Goal: Information Seeking & Learning: Find specific page/section

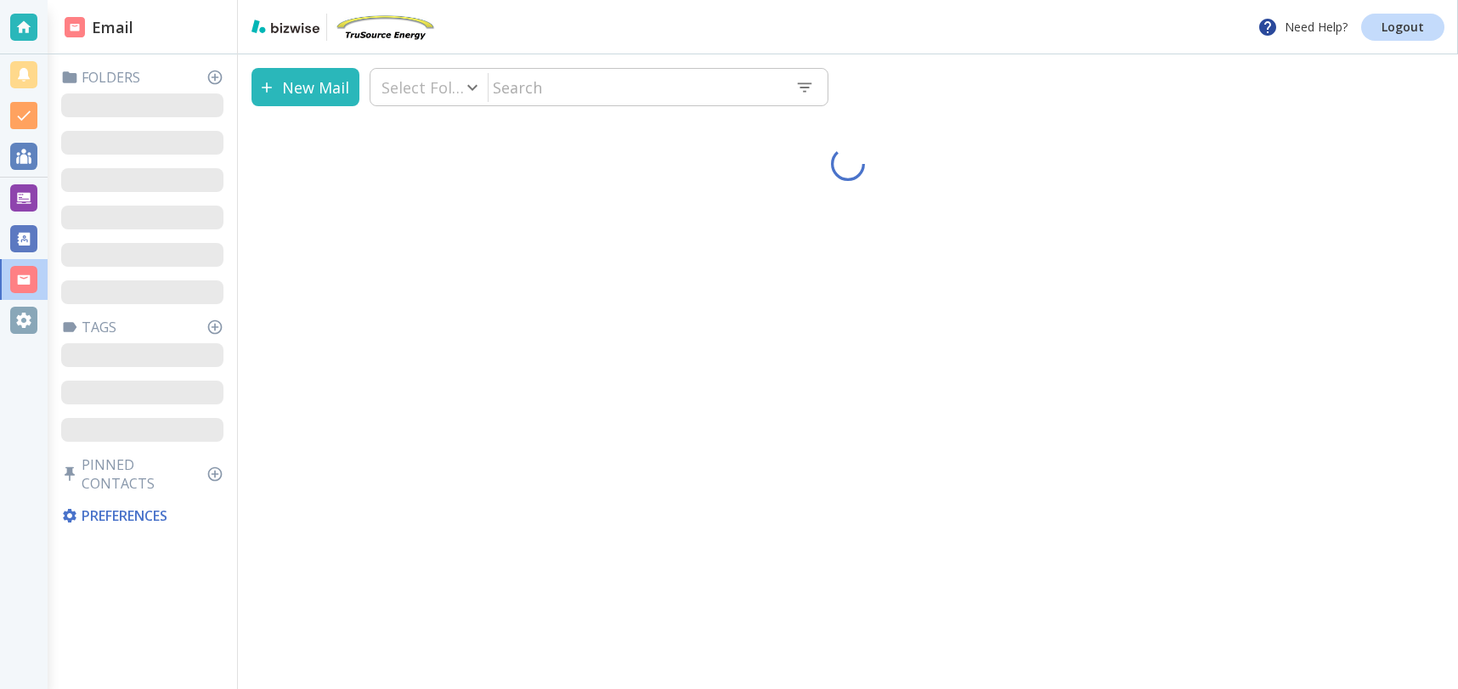
type input "0"
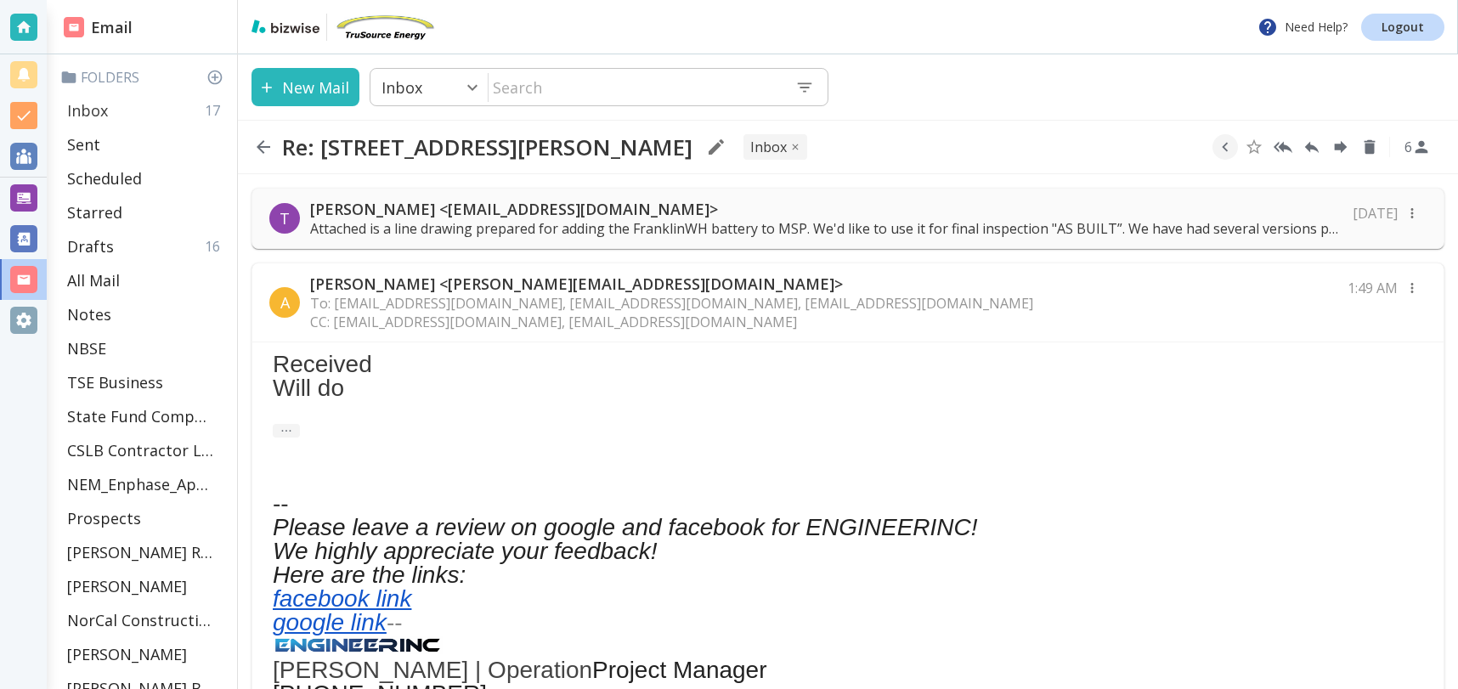
click at [107, 108] on p "Inbox" at bounding box center [87, 110] width 41 height 20
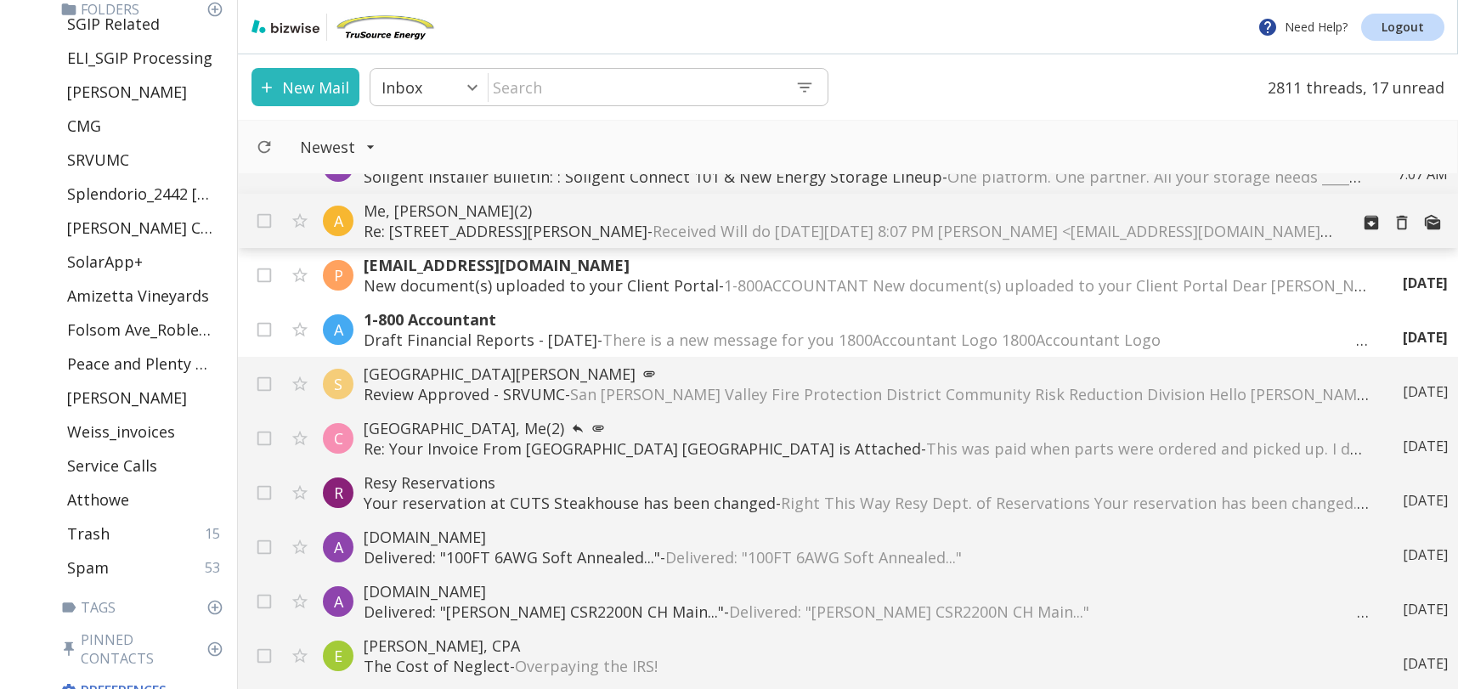
scroll to position [1067, 0]
click at [603, 381] on p "[GEOGRAPHIC_DATA][PERSON_NAME]" at bounding box center [850, 374] width 972 height 20
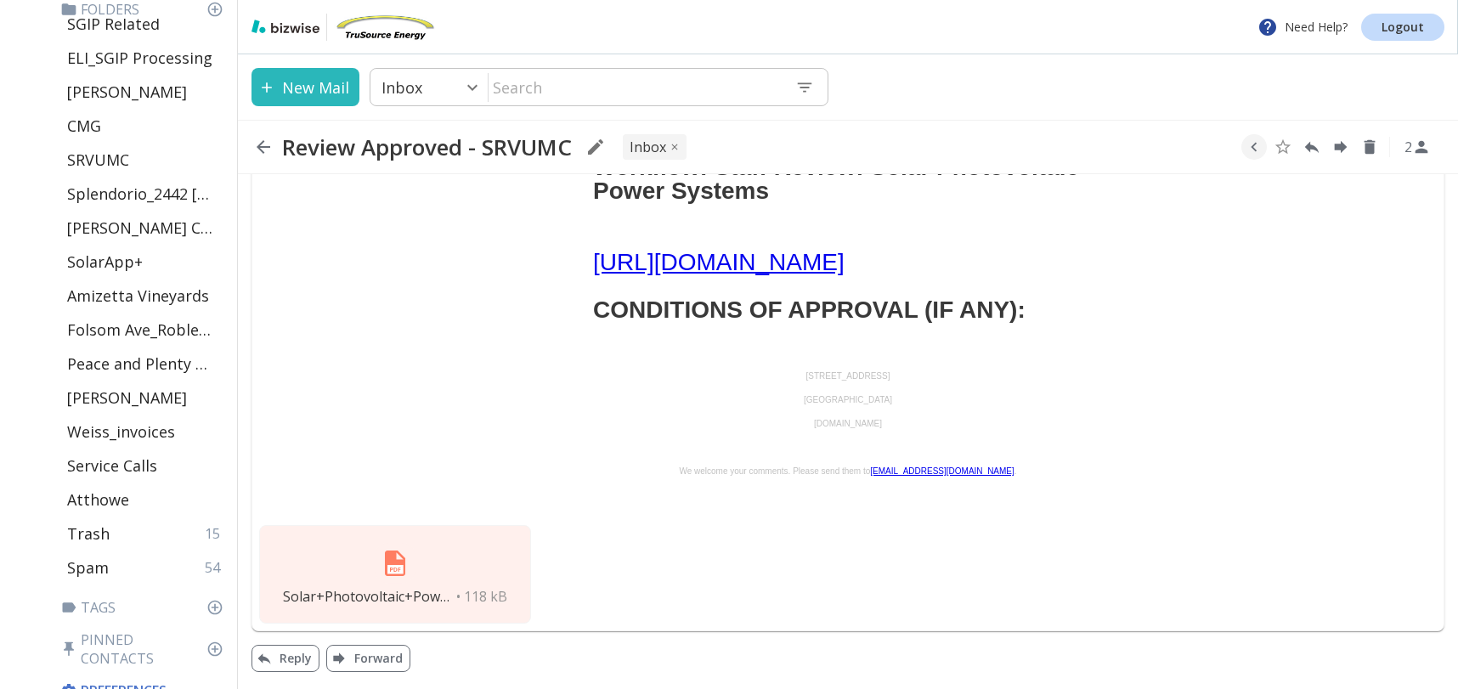
scroll to position [869, 0]
click at [413, 565] on img at bounding box center [395, 563] width 41 height 41
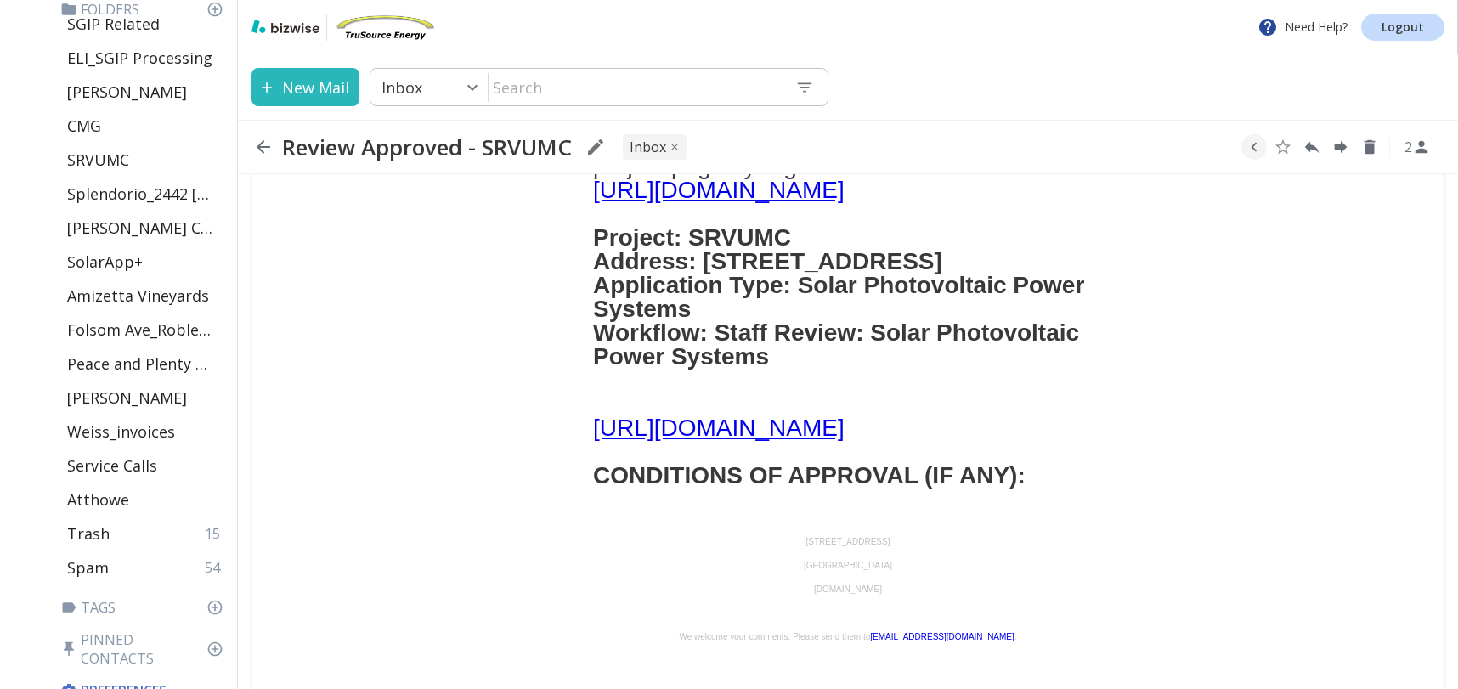
scroll to position [665, 0]
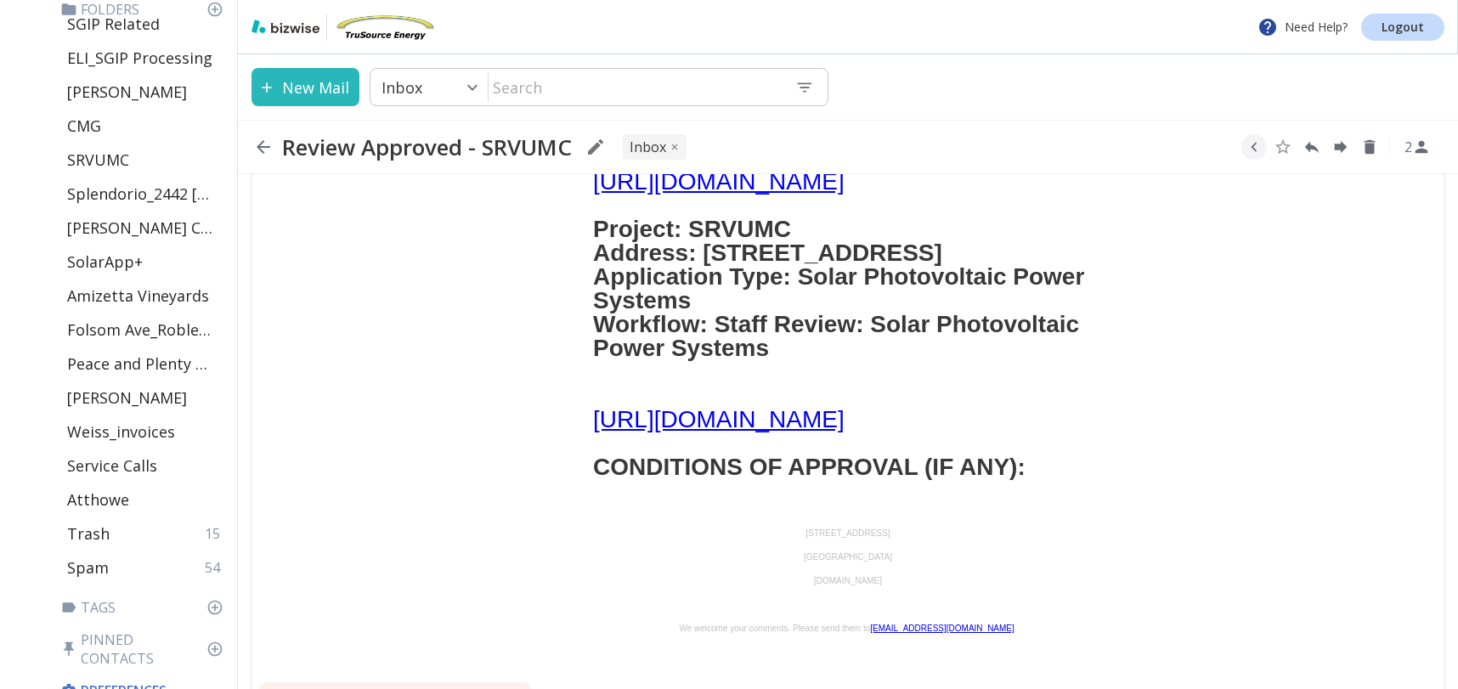
click at [690, 432] on link "[URL][DOMAIN_NAME]" at bounding box center [718, 419] width 251 height 26
